Goal: Information Seeking & Learning: Learn about a topic

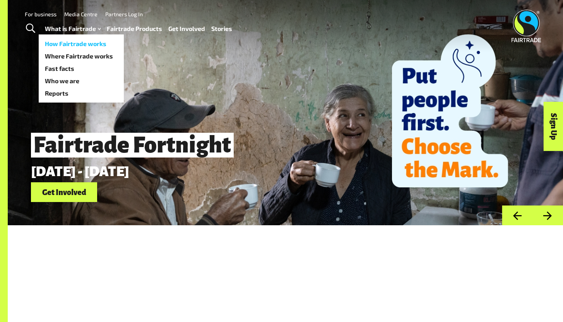
click at [78, 43] on link "How Fairtrade works" at bounding box center [81, 44] width 85 height 12
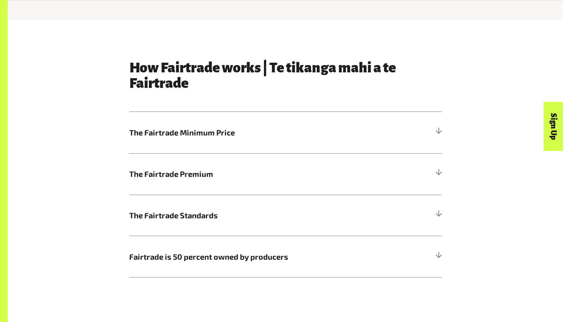
scroll to position [372, 0]
click at [250, 139] on span "The Fairtrade Minimum Price" at bounding box center [246, 133] width 235 height 12
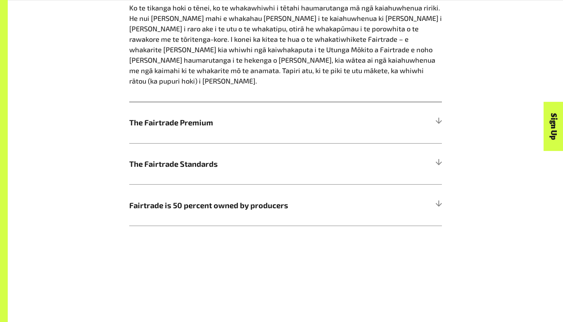
scroll to position [595, 0]
click at [235, 173] on h5 "The Fairtrade Standards" at bounding box center [285, 164] width 313 height 41
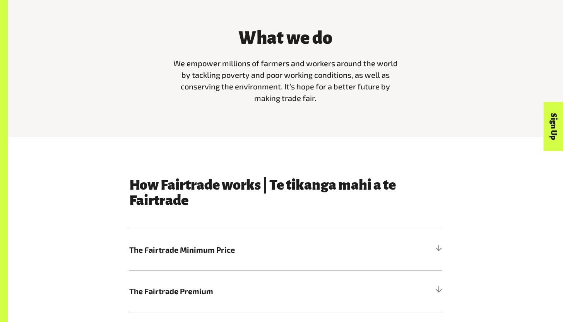
scroll to position [255, 0]
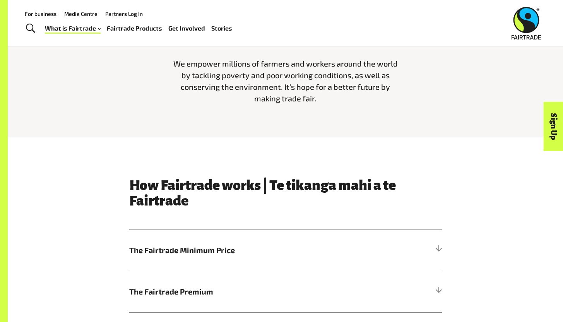
drag, startPoint x: 321, startPoint y: 100, endPoint x: 158, endPoint y: 66, distance: 167.3
click at [158, 66] on div "What we do We empower millions of farmers and workers around the world by tackl…" at bounding box center [285, 64] width 483 height 91
copy span "We empower millions of farmers and workers around the world by tackling poverty…"
click at [190, 251] on span "The Fairtrade Minimum Price" at bounding box center [246, 250] width 235 height 12
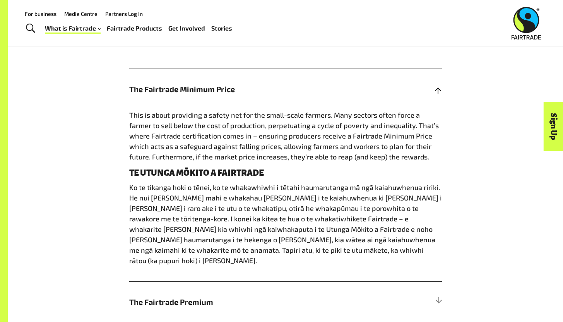
scroll to position [401, 0]
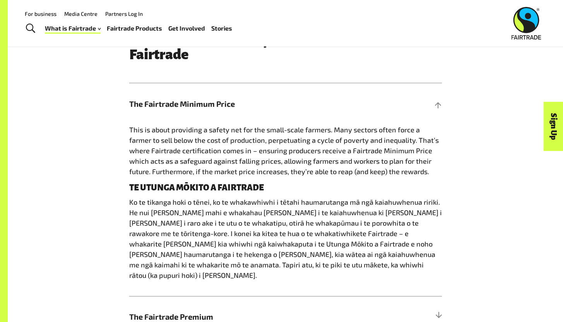
drag, startPoint x: 408, startPoint y: 175, endPoint x: 117, endPoint y: 134, distance: 293.7
click at [117, 134] on div "How Fairtrade works | Te tikanga mahi a te Fairtrade The Fairtrade Minimum Pric…" at bounding box center [285, 225] width 483 height 389
copy span "This is about providing a safety net for the small-scale farmers. Many sectors …"
